Goal: Communication & Community: Share content

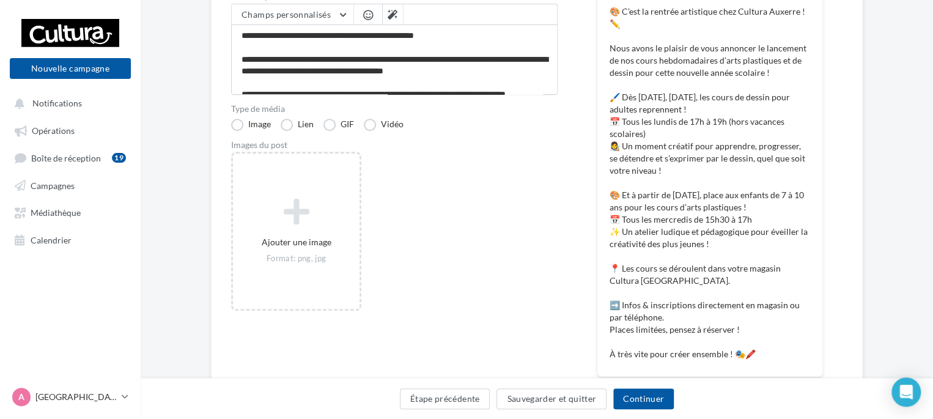
scroll to position [202, 0]
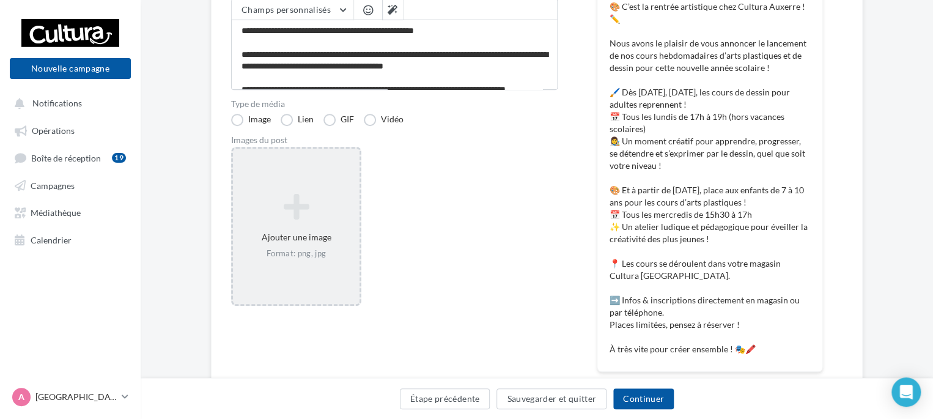
click at [279, 244] on div "Ajouter une image Format: png, jpg" at bounding box center [296, 226] width 127 height 78
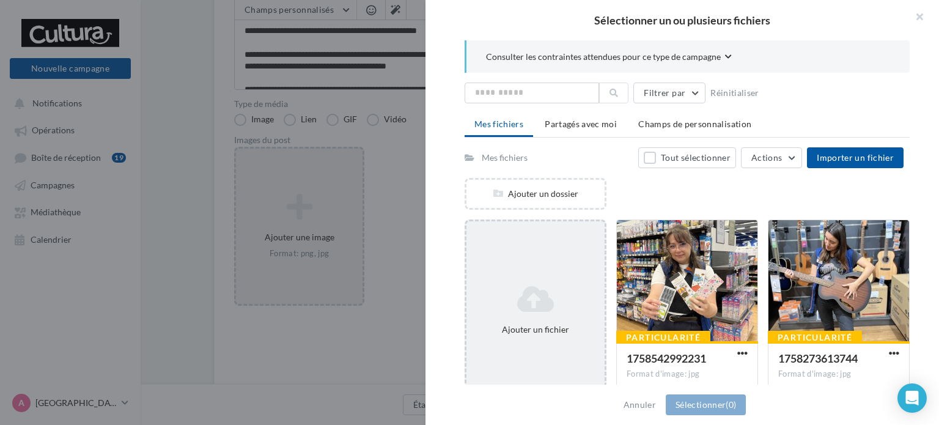
click at [534, 287] on icon at bounding box center [535, 298] width 128 height 29
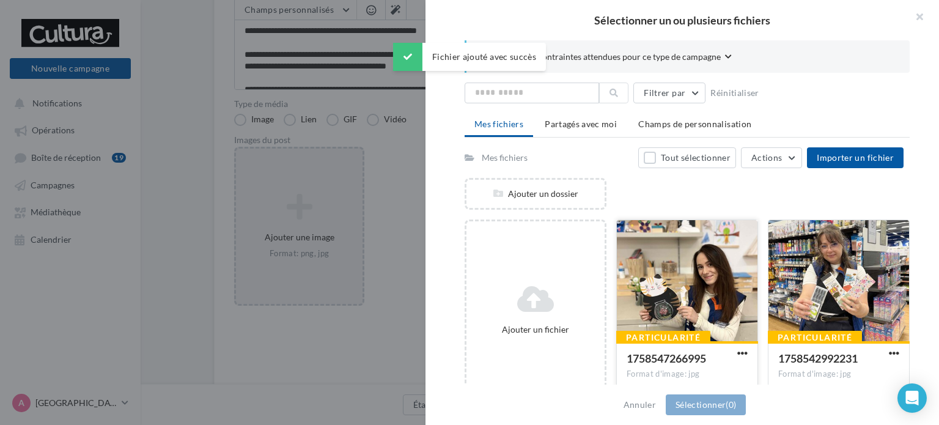
click at [649, 306] on div at bounding box center [687, 281] width 141 height 122
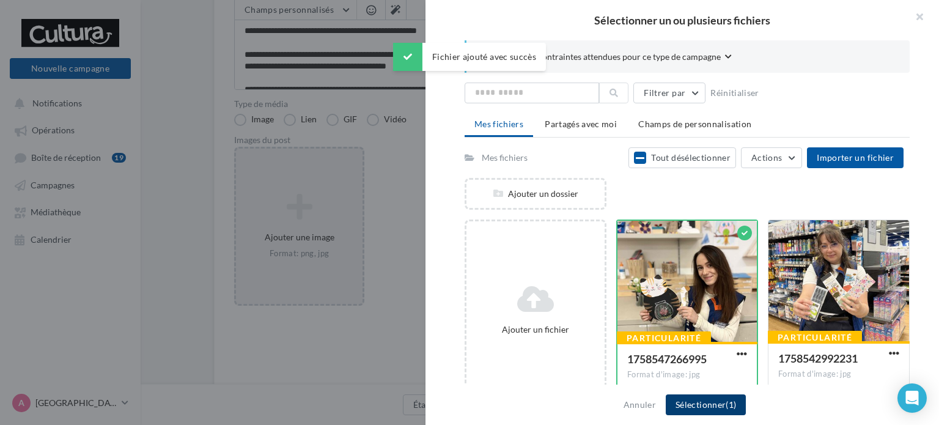
click at [692, 405] on button "Sélectionner (1)" at bounding box center [706, 404] width 80 height 21
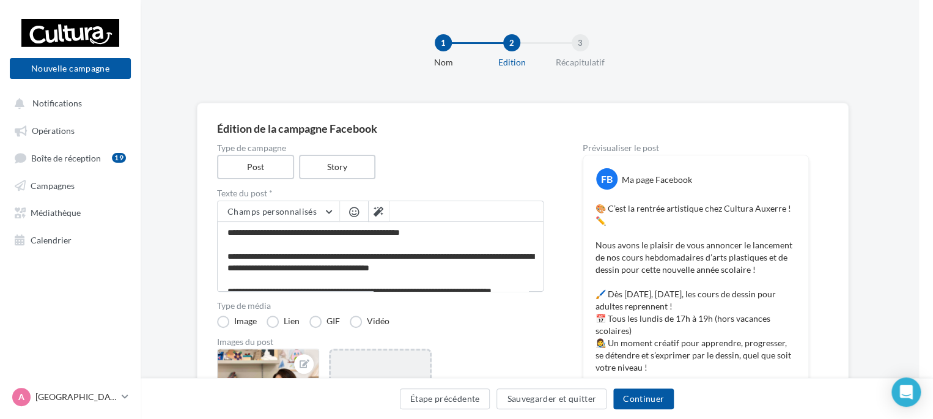
scroll to position [0, 12]
click at [642, 400] on button "Continuer" at bounding box center [643, 398] width 61 height 21
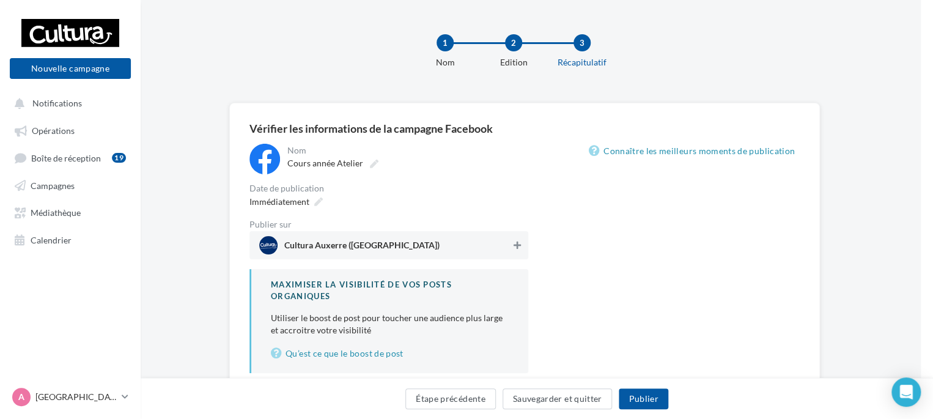
click at [514, 244] on icon at bounding box center [517, 245] width 7 height 9
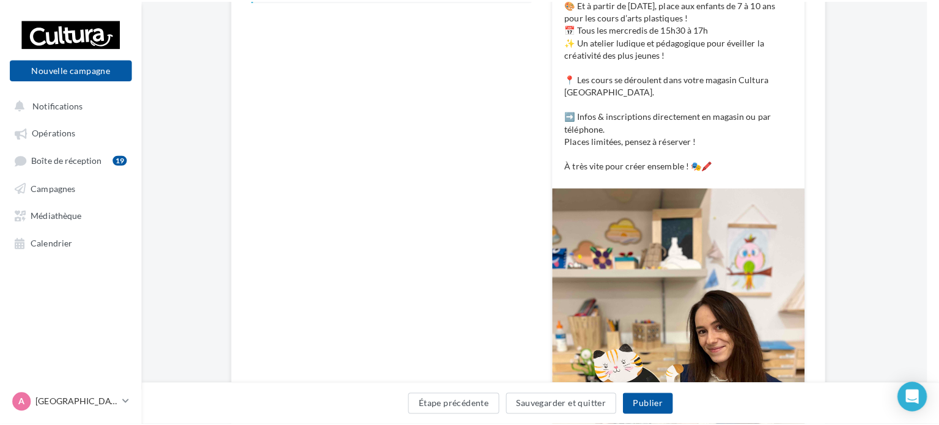
scroll to position [373, 12]
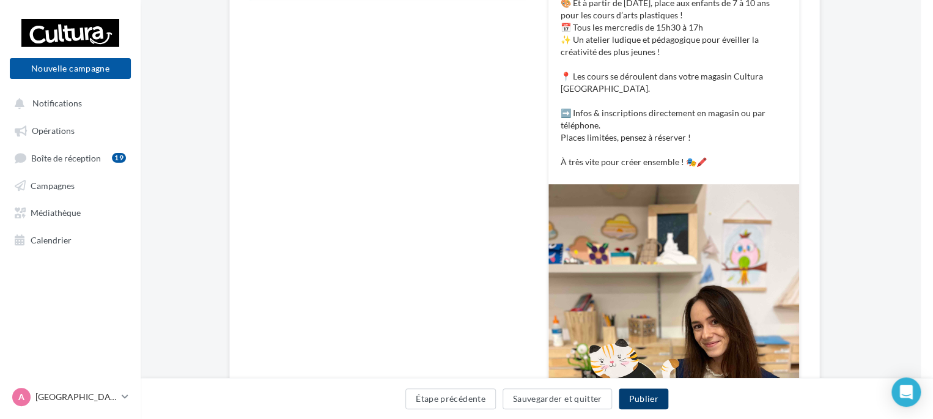
click at [644, 401] on button "Publier" at bounding box center [643, 398] width 49 height 21
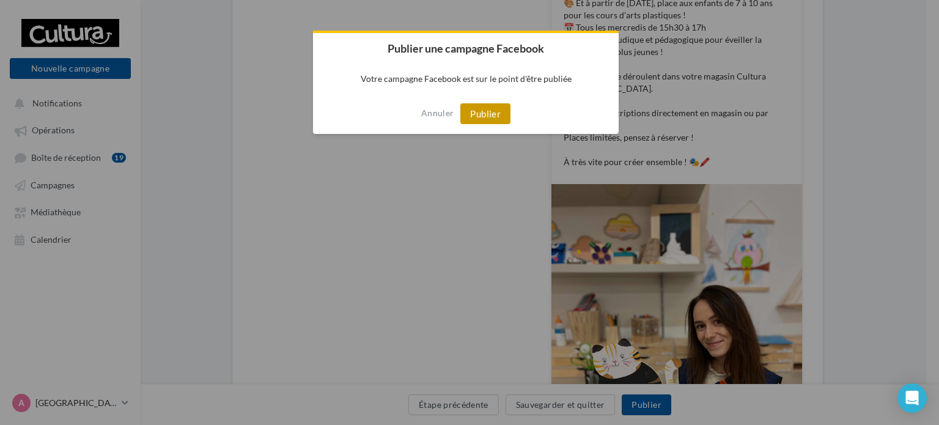
click at [490, 116] on button "Publier" at bounding box center [485, 113] width 50 height 21
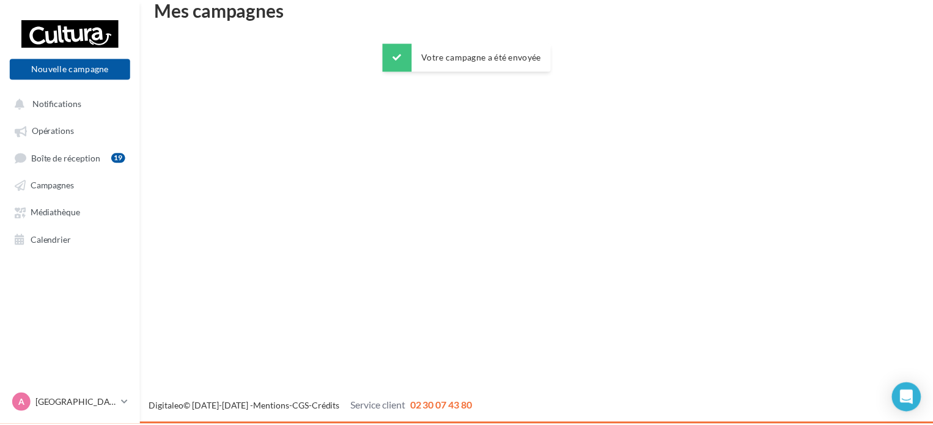
scroll to position [20, 0]
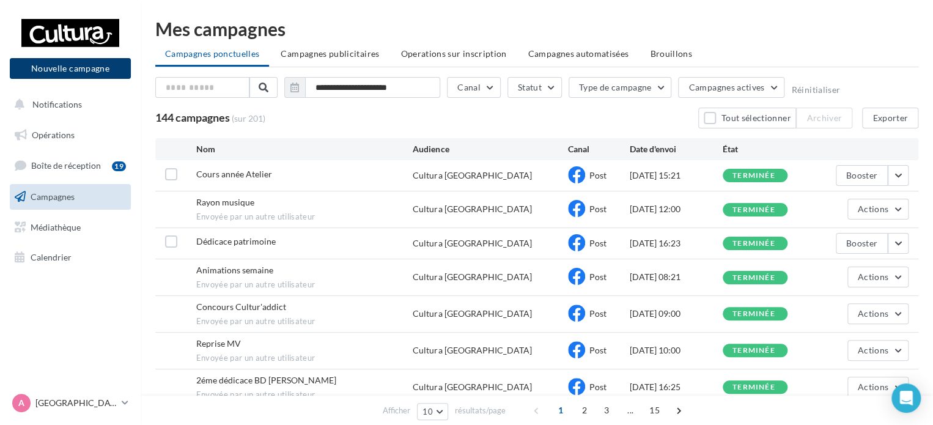
click at [93, 68] on button "Nouvelle campagne" at bounding box center [70, 68] width 121 height 21
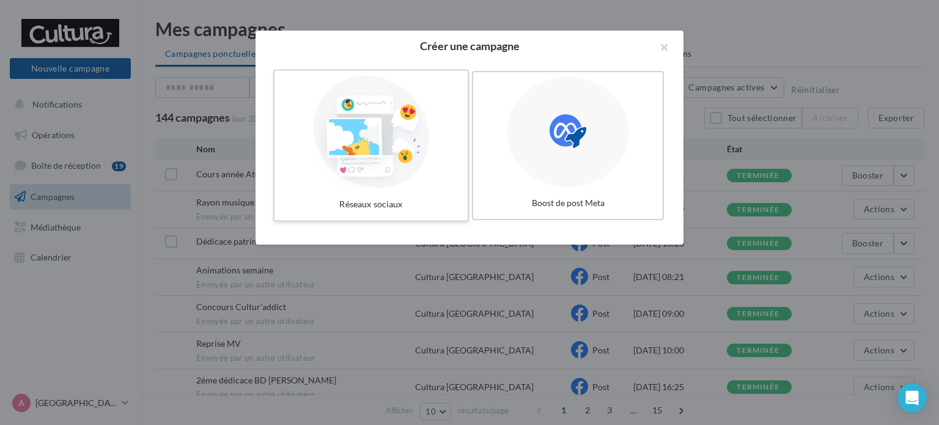
click at [367, 173] on div at bounding box center [370, 132] width 183 height 112
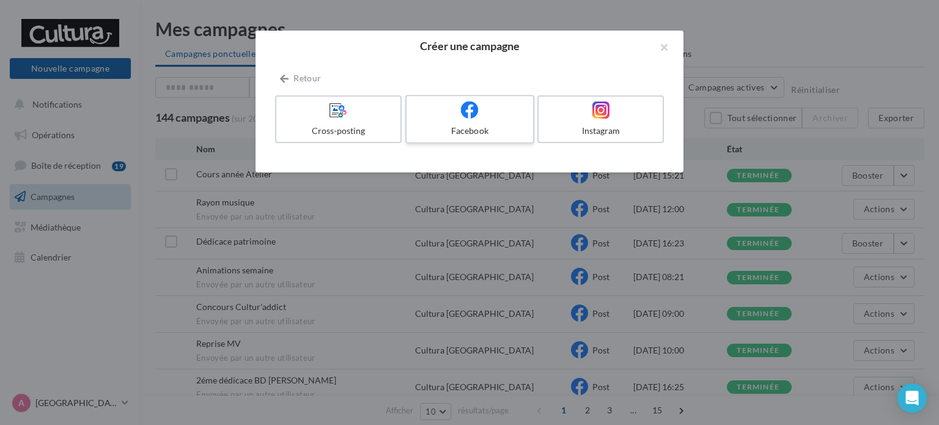
click at [471, 114] on icon at bounding box center [470, 110] width 18 height 18
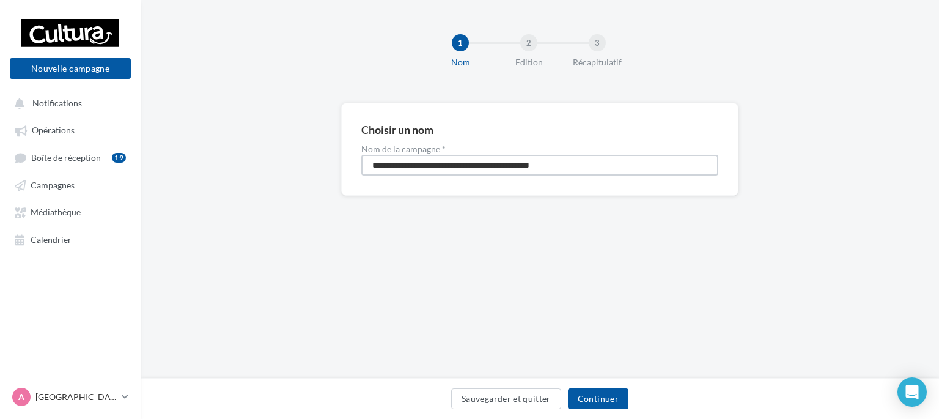
drag, startPoint x: 598, startPoint y: 162, endPoint x: 242, endPoint y: 176, distance: 356.1
click at [242, 176] on div "**********" at bounding box center [540, 169] width 798 height 132
type input "**********"
click at [602, 406] on button "Continuer" at bounding box center [598, 398] width 61 height 21
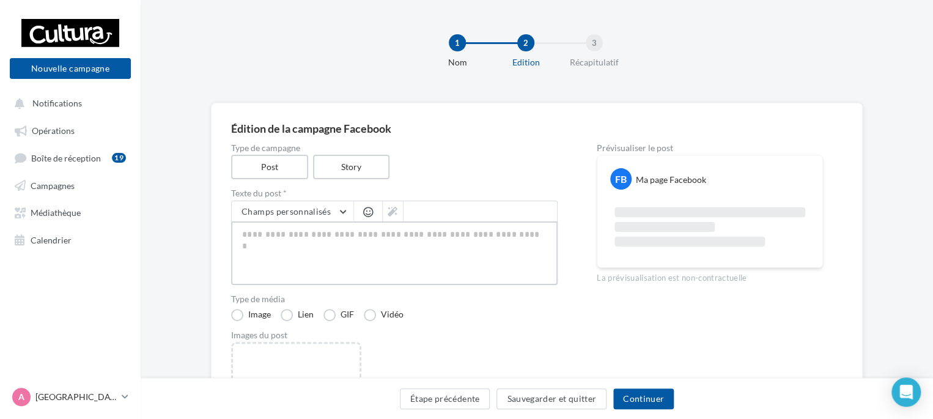
click at [267, 243] on textarea at bounding box center [394, 253] width 326 height 64
paste textarea "**********"
type textarea "**********"
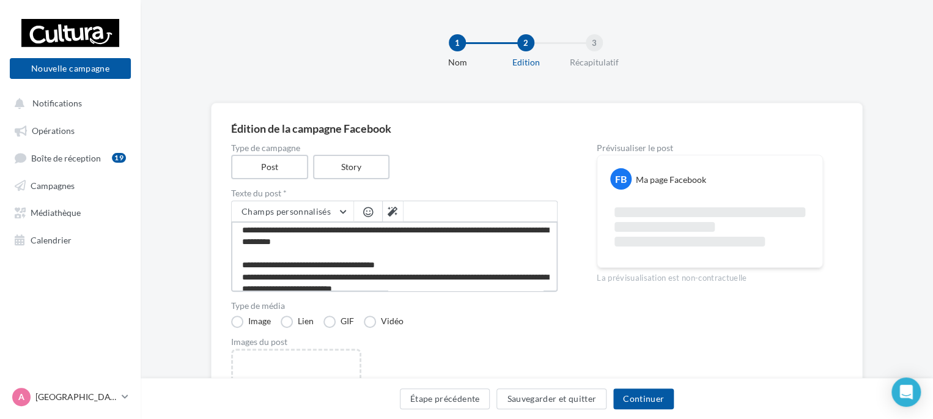
scroll to position [141, 0]
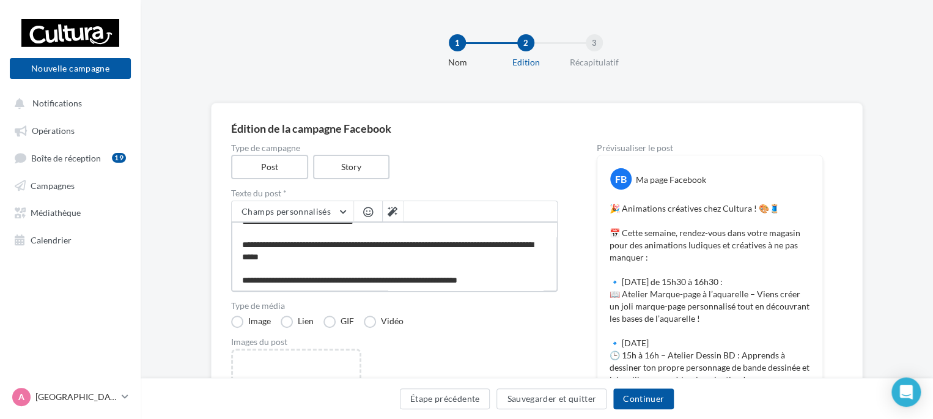
type textarea "**********"
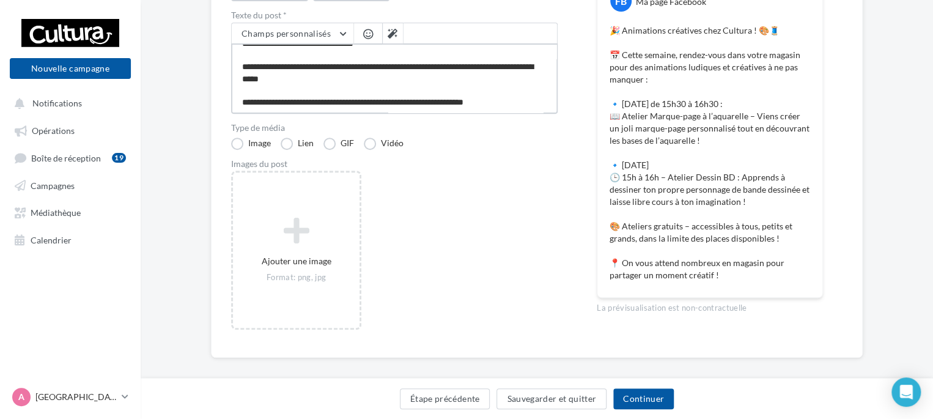
scroll to position [179, 0]
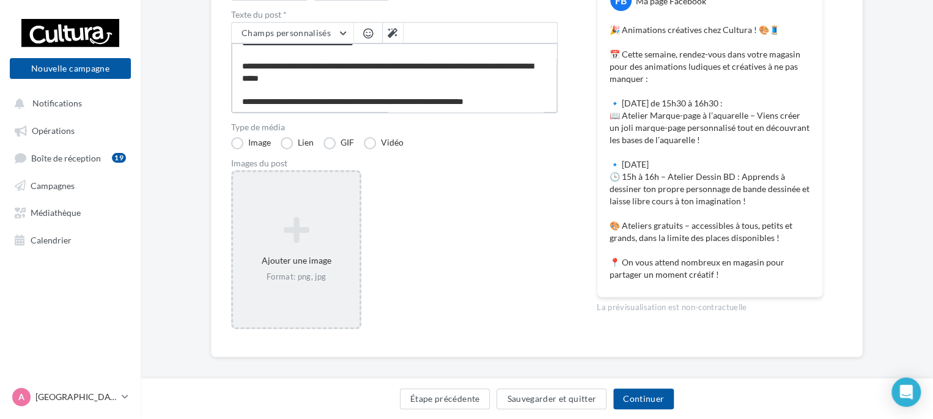
type textarea "**********"
click at [284, 252] on div "Ajouter une image Format: png, jpg" at bounding box center [296, 249] width 127 height 78
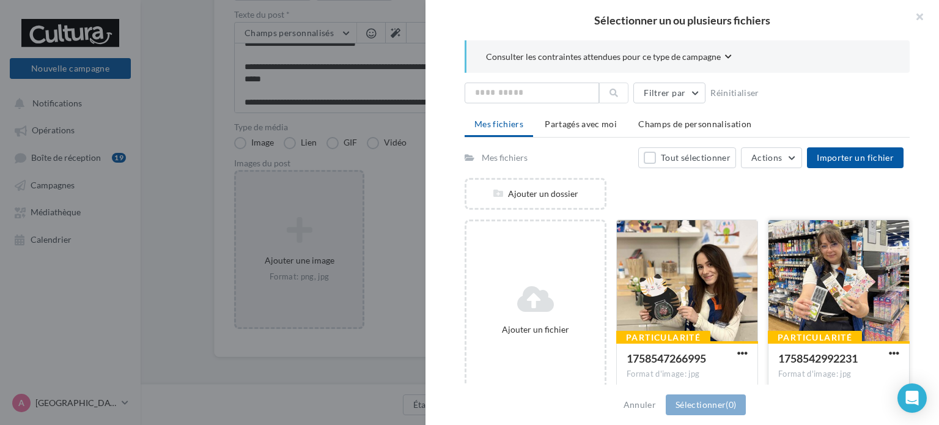
click at [820, 295] on div at bounding box center [838, 281] width 141 height 122
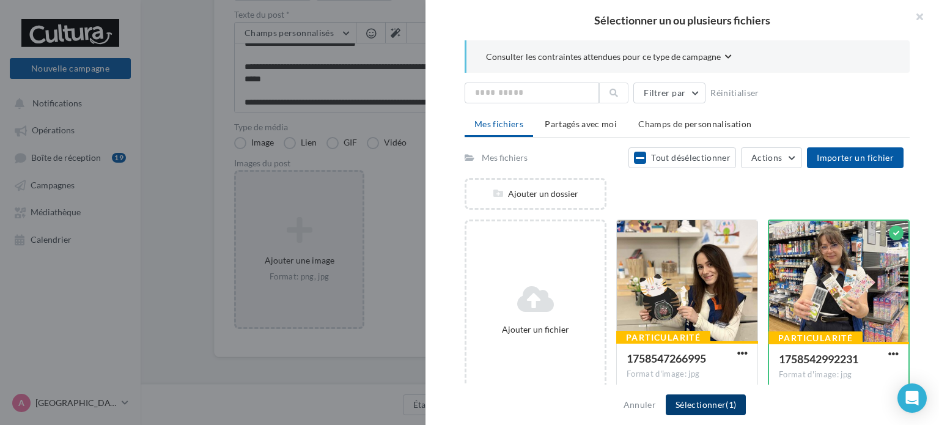
click at [704, 399] on button "Sélectionner (1)" at bounding box center [706, 404] width 80 height 21
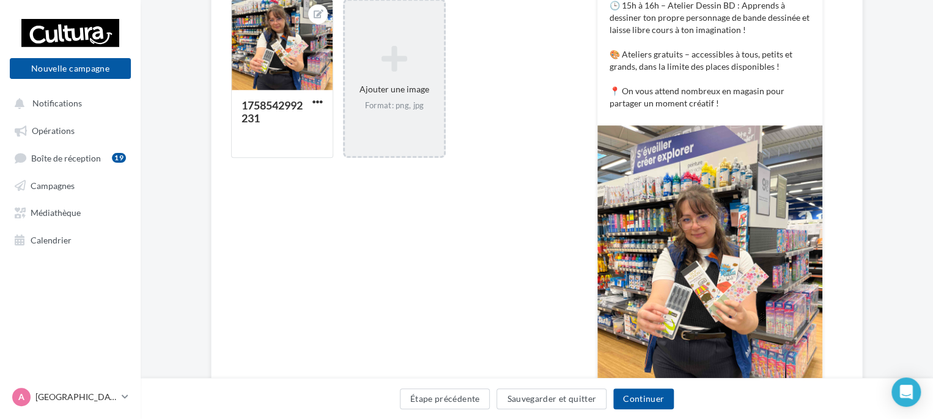
scroll to position [369, 0]
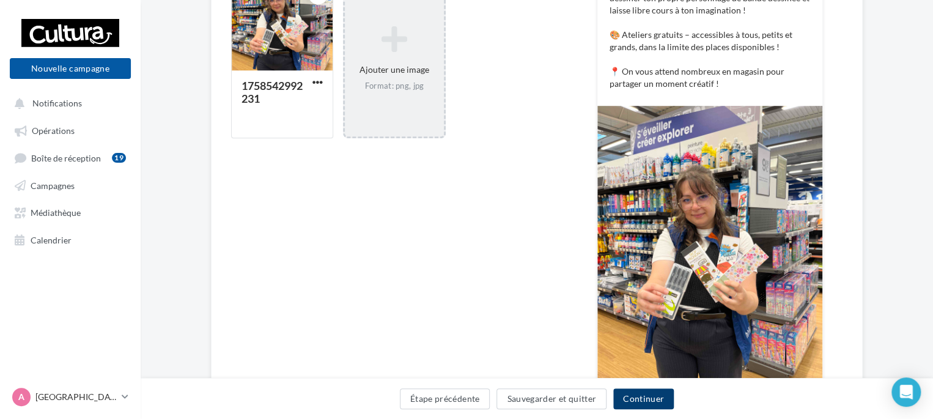
click at [641, 391] on button "Continuer" at bounding box center [643, 398] width 61 height 21
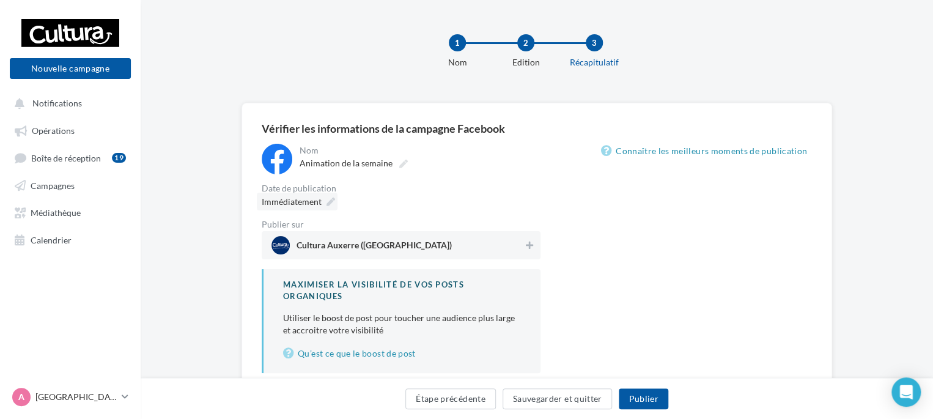
click at [325, 199] on div "Immédiatement" at bounding box center [297, 202] width 81 height 18
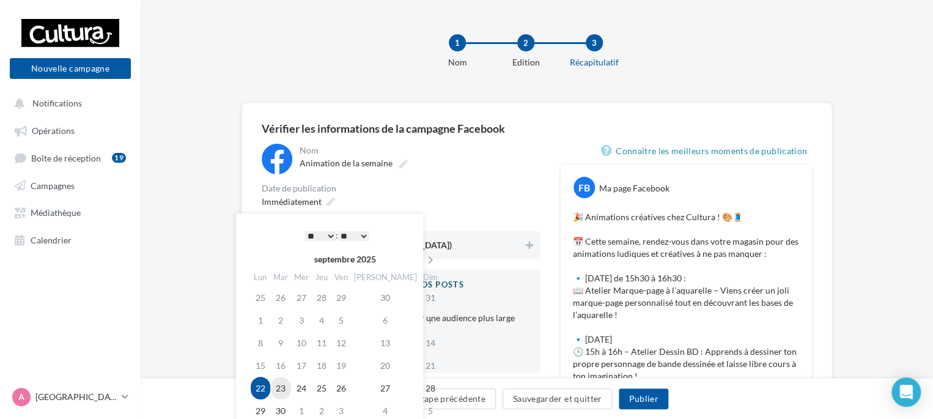
click at [282, 389] on td "23" at bounding box center [280, 388] width 21 height 23
click at [328, 237] on select "* * * * * * * * * * ** ** ** ** ** ** ** ** ** ** ** ** ** **" at bounding box center [320, 236] width 31 height 10
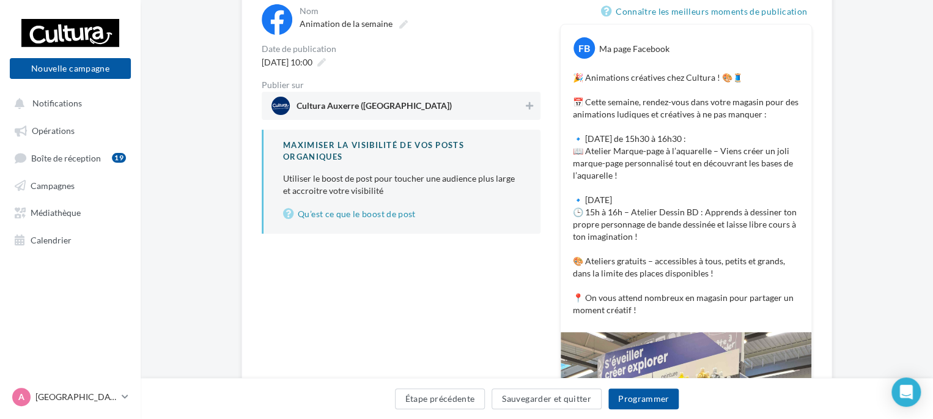
scroll to position [108, 0]
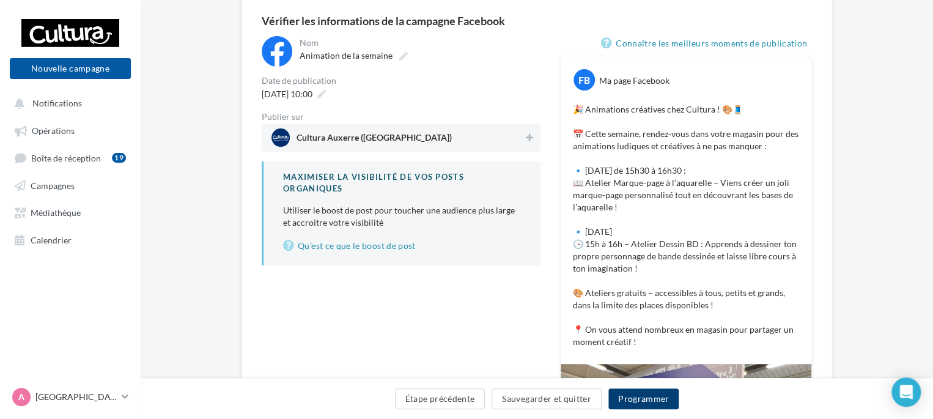
click at [647, 403] on button "Programmer" at bounding box center [643, 398] width 71 height 21
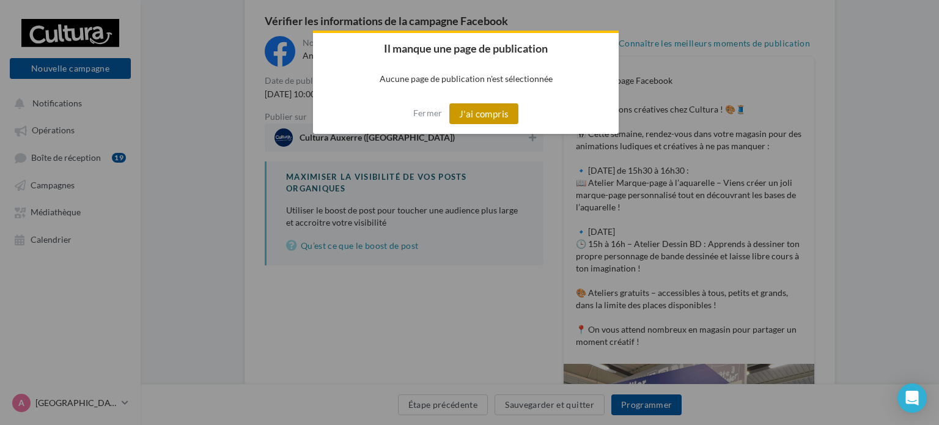
click at [486, 111] on button "J'ai compris" at bounding box center [484, 113] width 70 height 21
